Goal: Participate in discussion: Engage in conversation with other users on a specific topic

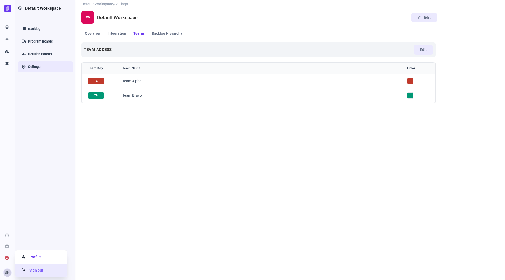
click at [32, 270] on span "Sign out" at bounding box center [33, 270] width 22 height 4
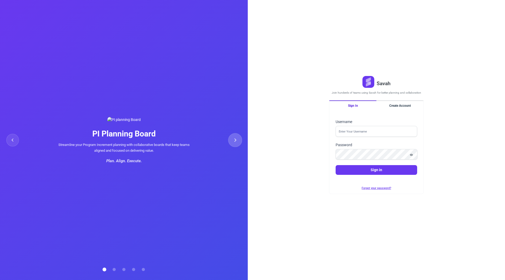
click at [235, 137] on button at bounding box center [235, 140] width 14 height 14
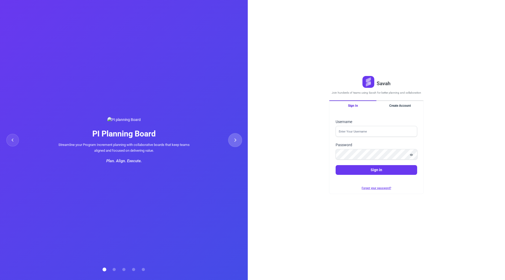
click at [235, 137] on button at bounding box center [235, 140] width 14 height 14
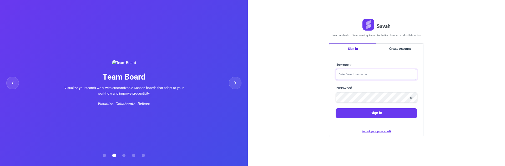
click at [366, 78] on input "Username" at bounding box center [375, 74] width 81 height 11
type input "sheraz@savahapp.com"
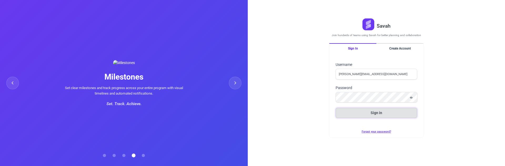
click at [366, 115] on button "Sign in" at bounding box center [375, 112] width 81 height 10
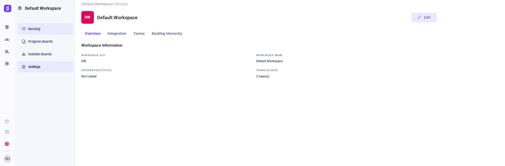
click at [38, 31] on link "Backlog" at bounding box center [45, 28] width 55 height 11
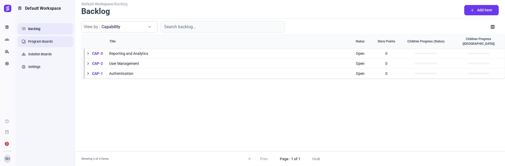
click at [48, 42] on link "Program Boards" at bounding box center [45, 41] width 55 height 11
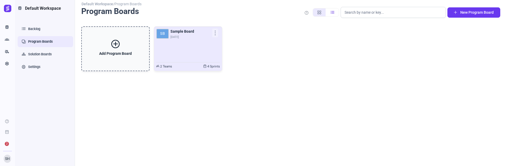
click at [174, 48] on div "SB Sample Board Oct 13" at bounding box center [188, 44] width 64 height 31
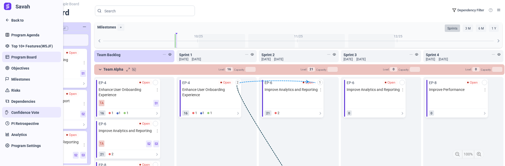
click at [25, 111] on span "Confidence Vote" at bounding box center [25, 113] width 28 height 6
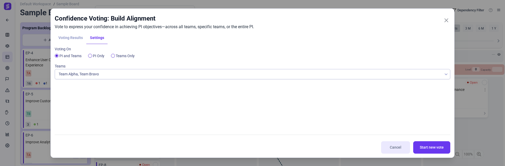
click at [65, 38] on div "Voting Results Settings" at bounding box center [252, 38] width 395 height 12
click at [93, 56] on label "PI Only" at bounding box center [99, 56] width 12 height 6
click at [92, 56] on input "PI Only" at bounding box center [90, 56] width 4 height 4
radio input "true"
radio input "false"
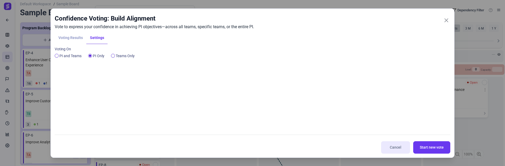
click at [119, 57] on label "Teams Only" at bounding box center [125, 56] width 19 height 6
click at [115, 57] on input "Teams Only" at bounding box center [113, 56] width 4 height 4
radio input "true"
click at [91, 57] on input "PI Only" at bounding box center [90, 56] width 4 height 4
radio input "true"
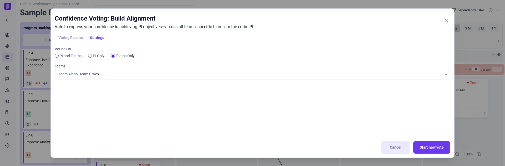
radio input "false"
click at [77, 57] on label "PI and Teams" at bounding box center [70, 56] width 22 height 6
click at [59, 57] on input "PI and Teams" at bounding box center [57, 56] width 4 height 4
radio input "true"
radio input "false"
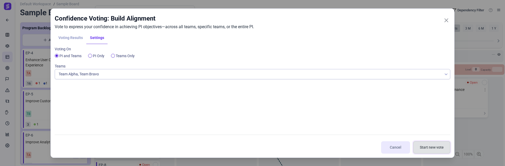
click at [431, 146] on span "Start new vote" at bounding box center [431, 147] width 24 height 6
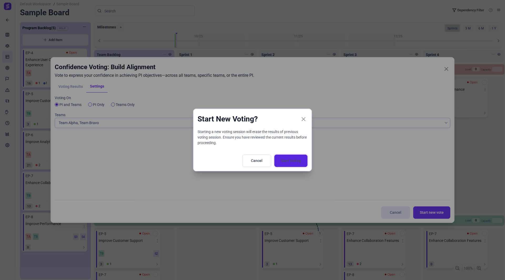
click at [299, 160] on span "Start Voting" at bounding box center [291, 161] width 20 height 6
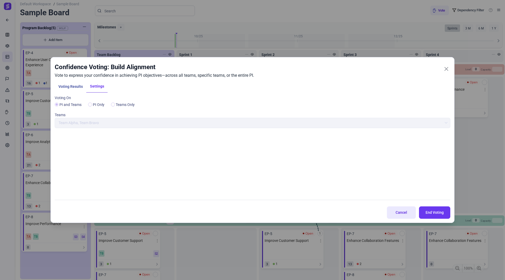
click at [397, 213] on span "Cancel" at bounding box center [401, 213] width 16 height 6
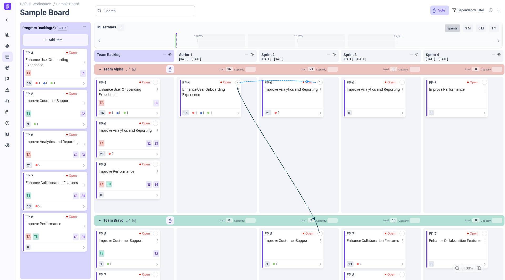
click at [438, 11] on link "Vote" at bounding box center [439, 11] width 19 height 10
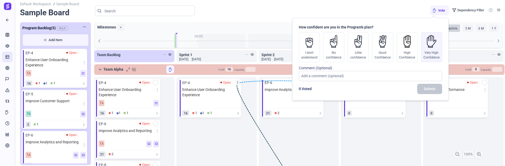
click at [434, 47] on div "Very High Confidence" at bounding box center [431, 47] width 21 height 30
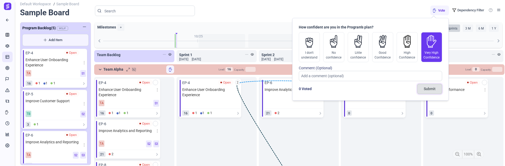
click at [430, 84] on button "Submit" at bounding box center [429, 89] width 25 height 10
click at [271, 37] on div "11/25" at bounding box center [298, 36] width 100 height 5
click at [369, 9] on div "Default Workspace / Sample Board Sample Board help Dependency Filter Voted" at bounding box center [262, 11] width 485 height 22
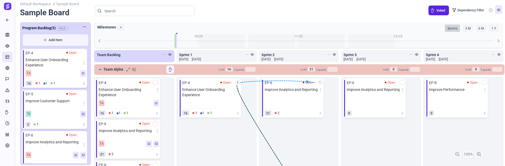
click at [497, 11] on link at bounding box center [498, 9] width 7 height 9
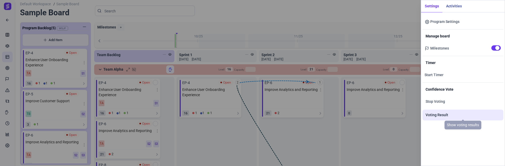
click at [438, 114] on span "Voting Result" at bounding box center [436, 115] width 23 height 6
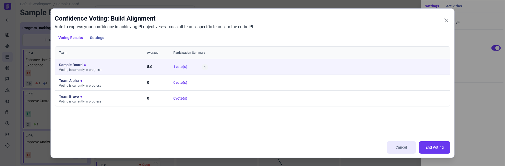
click at [183, 68] on span "vote(s)" at bounding box center [181, 66] width 12 height 4
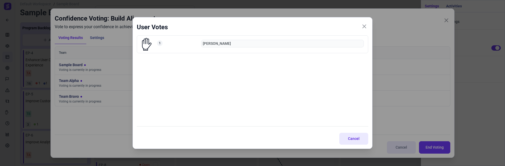
drag, startPoint x: 356, startPoint y: 140, endPoint x: 445, endPoint y: 0, distance: 165.2
click at [356, 140] on span "Cancel" at bounding box center [353, 139] width 16 height 6
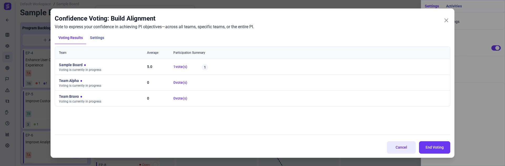
click at [401, 146] on span "Cancel" at bounding box center [401, 147] width 16 height 6
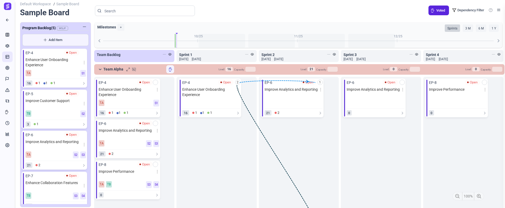
click at [10, 19] on div "Settings Activities Program Settings Manage board Milestones Timer Start Timer …" at bounding box center [252, 104] width 505 height 208
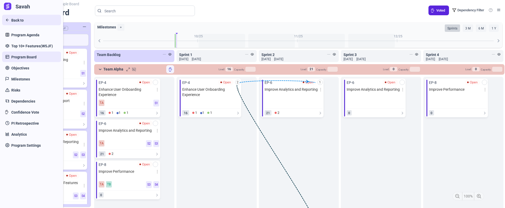
click at [7, 19] on link "Back to" at bounding box center [31, 20] width 59 height 11
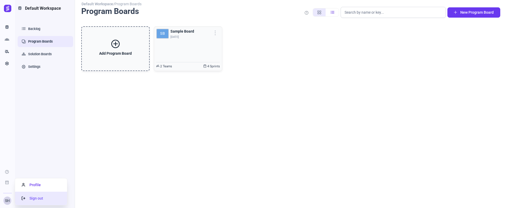
drag, startPoint x: 37, startPoint y: 200, endPoint x: 45, endPoint y: 199, distance: 8.8
click at [37, 200] on span "Sign out" at bounding box center [33, 198] width 22 height 4
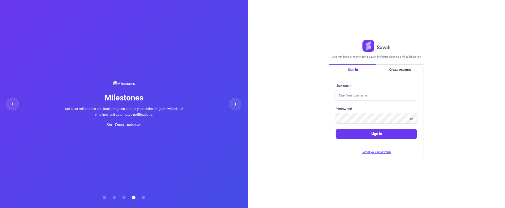
click at [104, 198] on button at bounding box center [104, 197] width 3 height 3
click at [105, 196] on div at bounding box center [124, 197] width 46 height 8
click at [105, 197] on button at bounding box center [104, 197] width 3 height 3
click at [104, 198] on button at bounding box center [104, 197] width 3 height 3
click at [104, 197] on button at bounding box center [104, 197] width 3 height 3
